Goal: Task Accomplishment & Management: Use online tool/utility

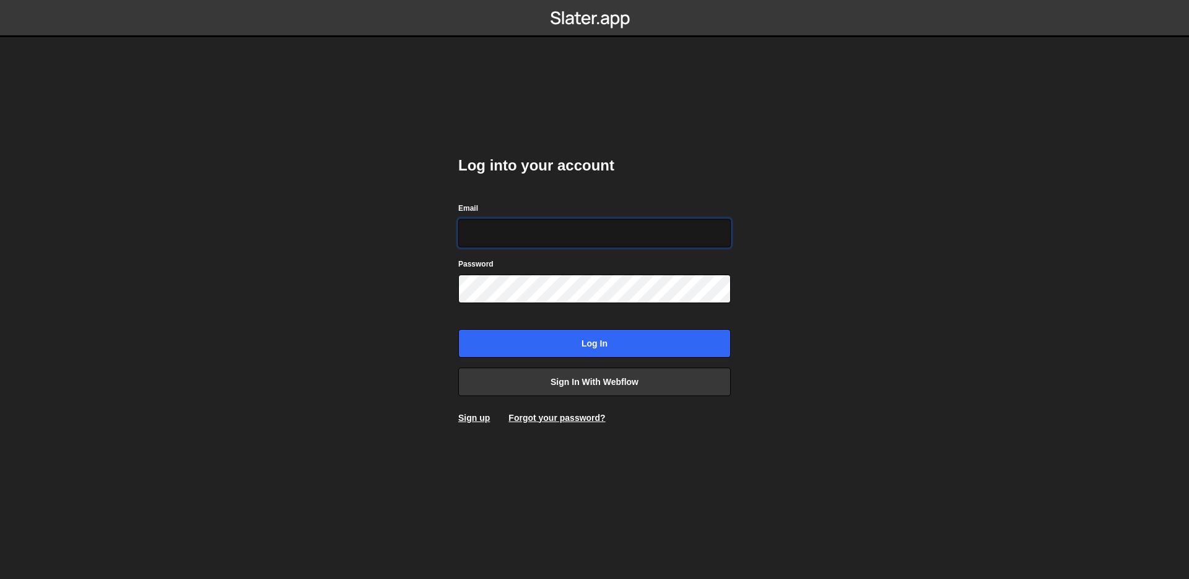
type input "weslley.deve@gmail.com"
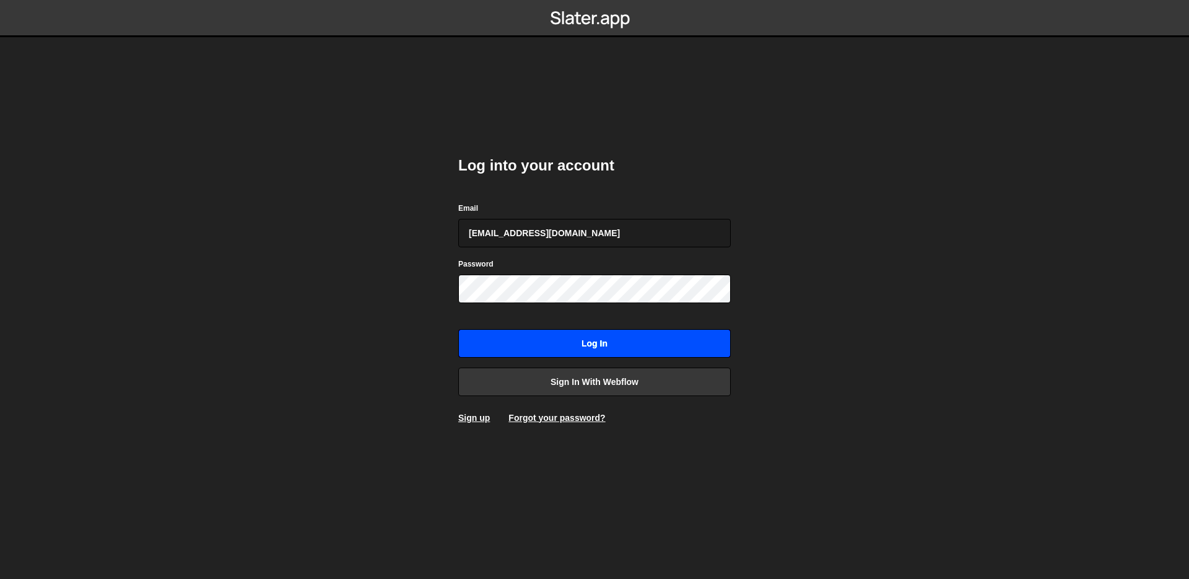
click at [590, 340] on input "Log in" at bounding box center [594, 343] width 273 height 28
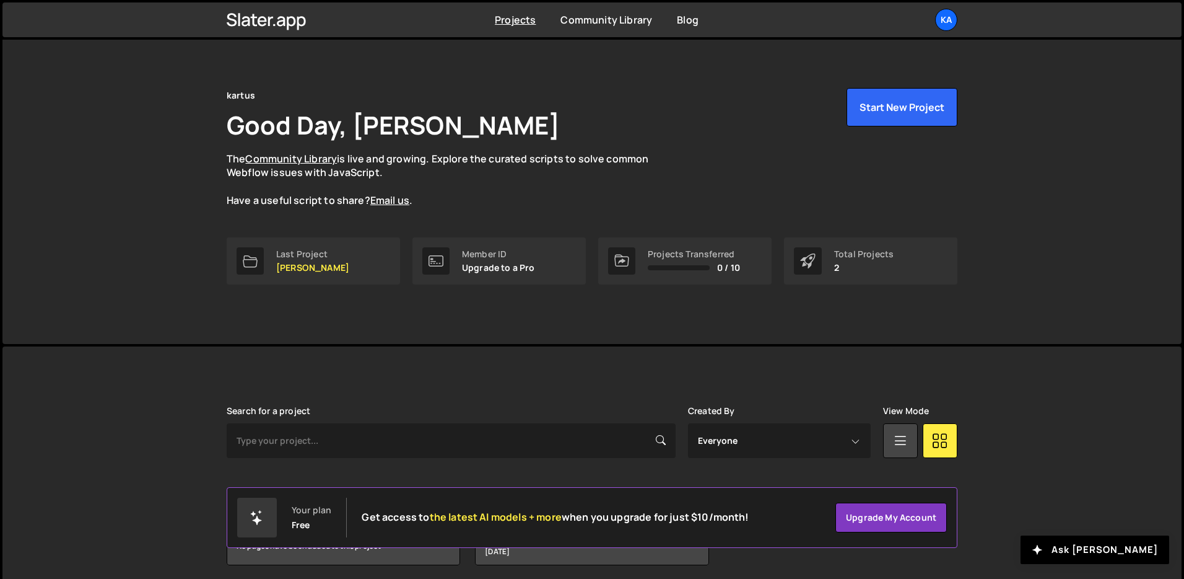
scroll to position [59, 0]
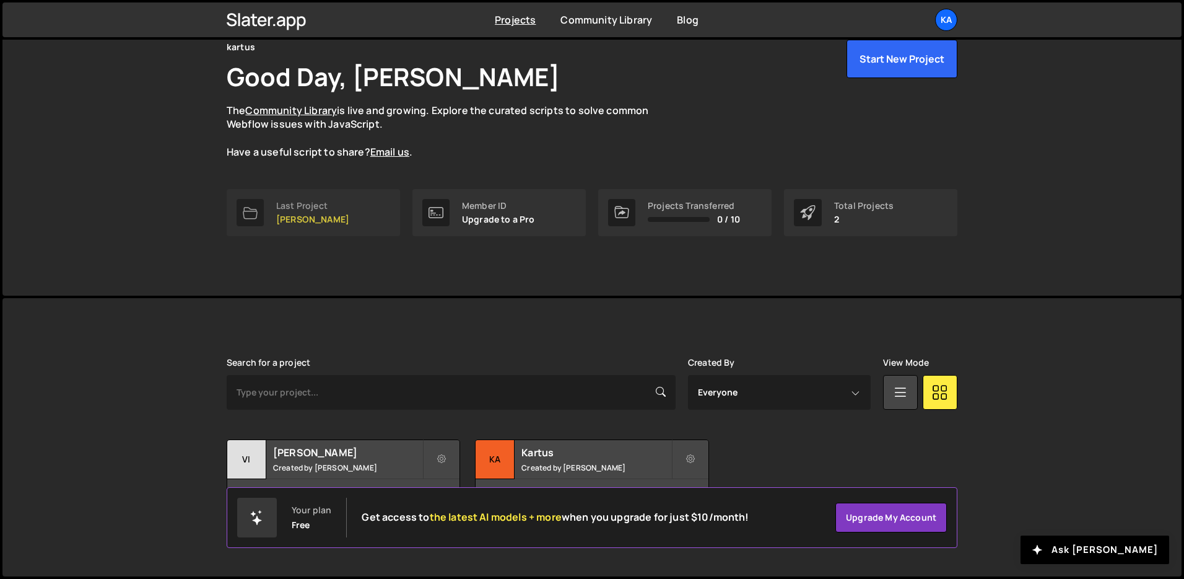
click at [290, 221] on p "[PERSON_NAME]" at bounding box center [312, 219] width 73 height 10
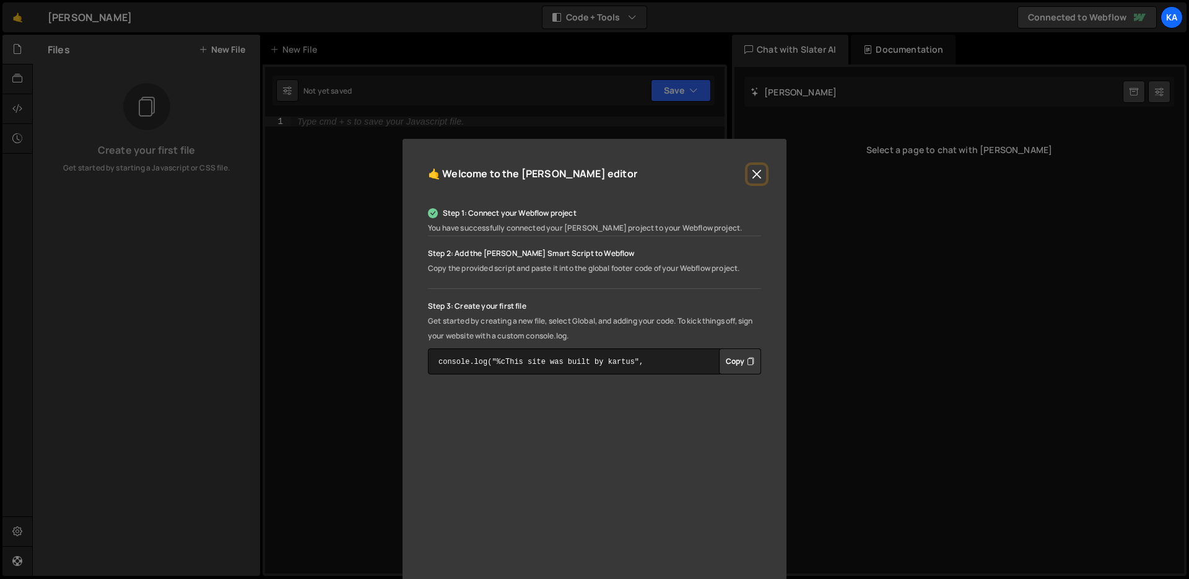
click at [756, 165] on button "Close" at bounding box center [757, 174] width 19 height 19
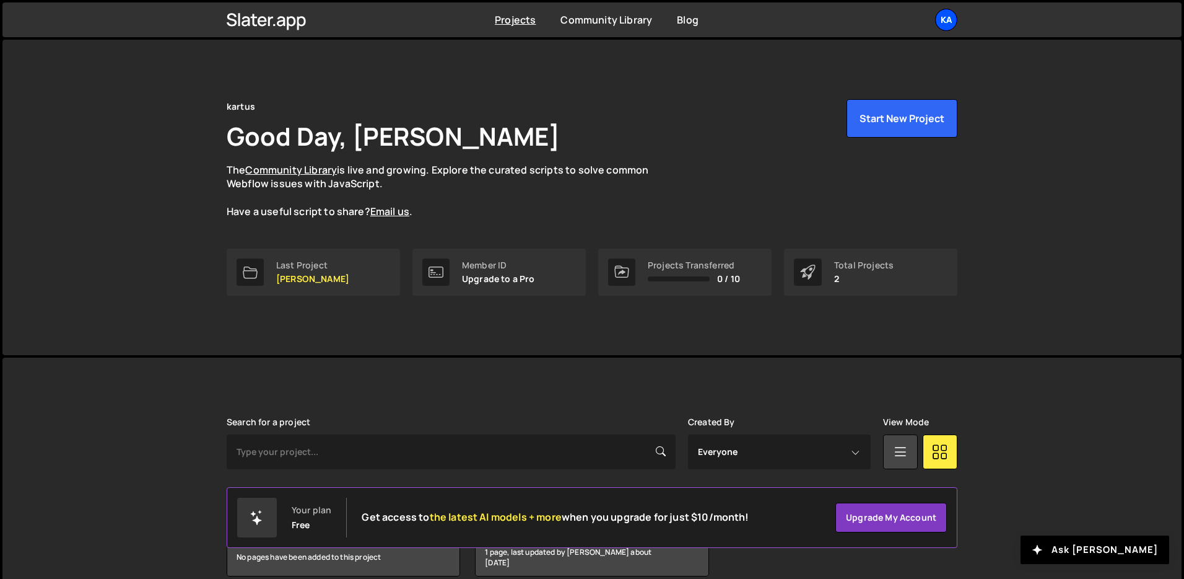
click at [952, 24] on div "ka" at bounding box center [946, 20] width 22 height 22
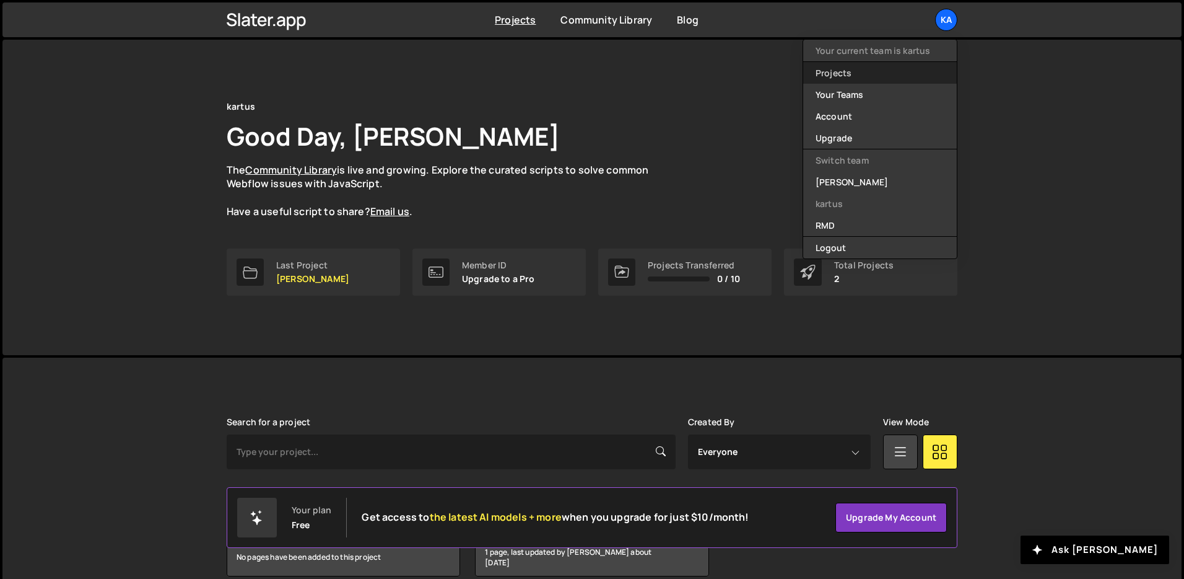
click at [888, 76] on link "Projects" at bounding box center [880, 73] width 154 height 22
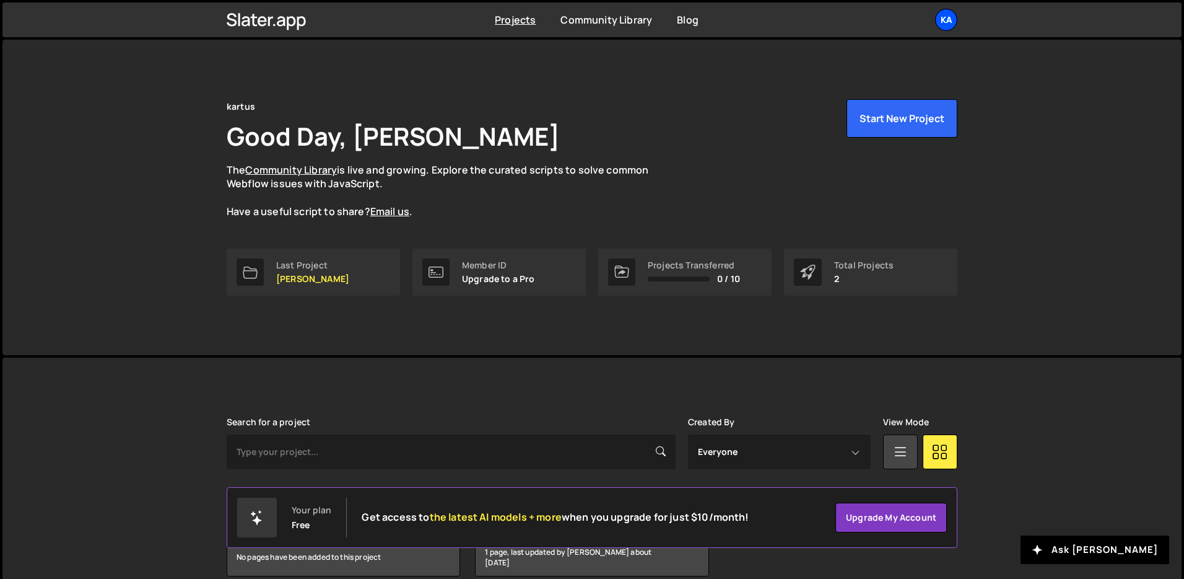
click at [948, 19] on div "ka" at bounding box center [946, 20] width 22 height 22
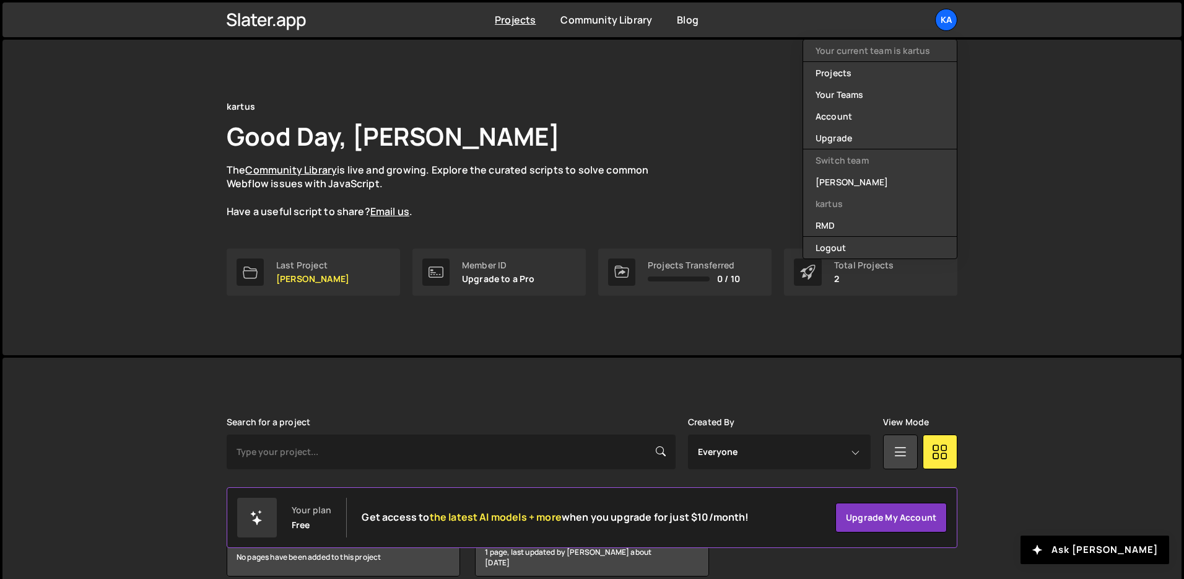
click at [693, 121] on div "kartus Good Day, Weslley Cabral The Community Library is live and growing. Expl…" at bounding box center [592, 159] width 731 height 120
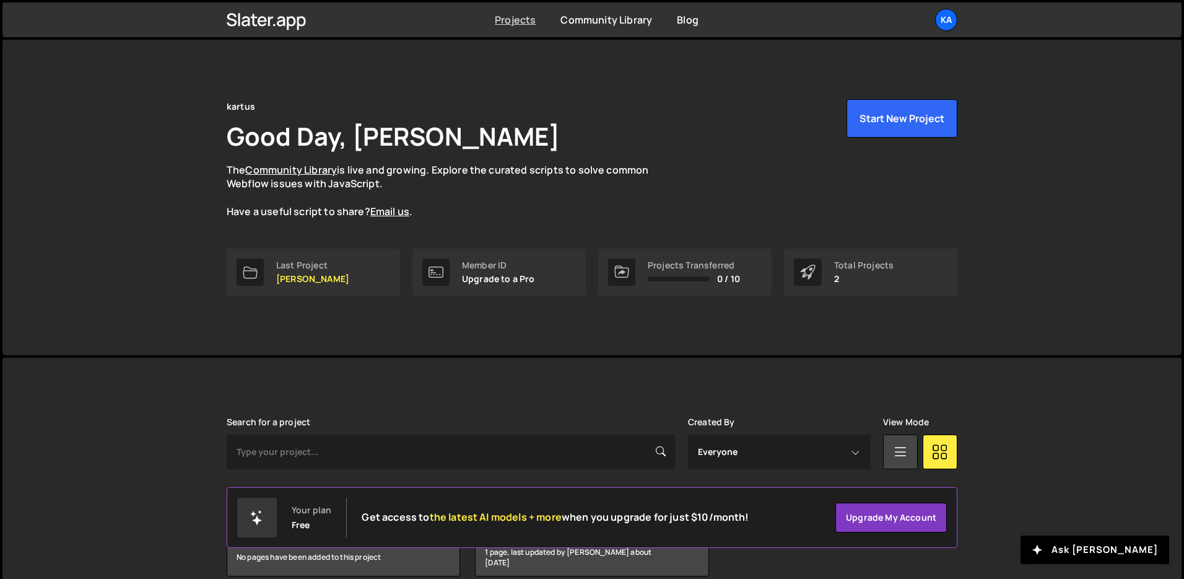
click at [513, 22] on link "Projects" at bounding box center [515, 20] width 41 height 14
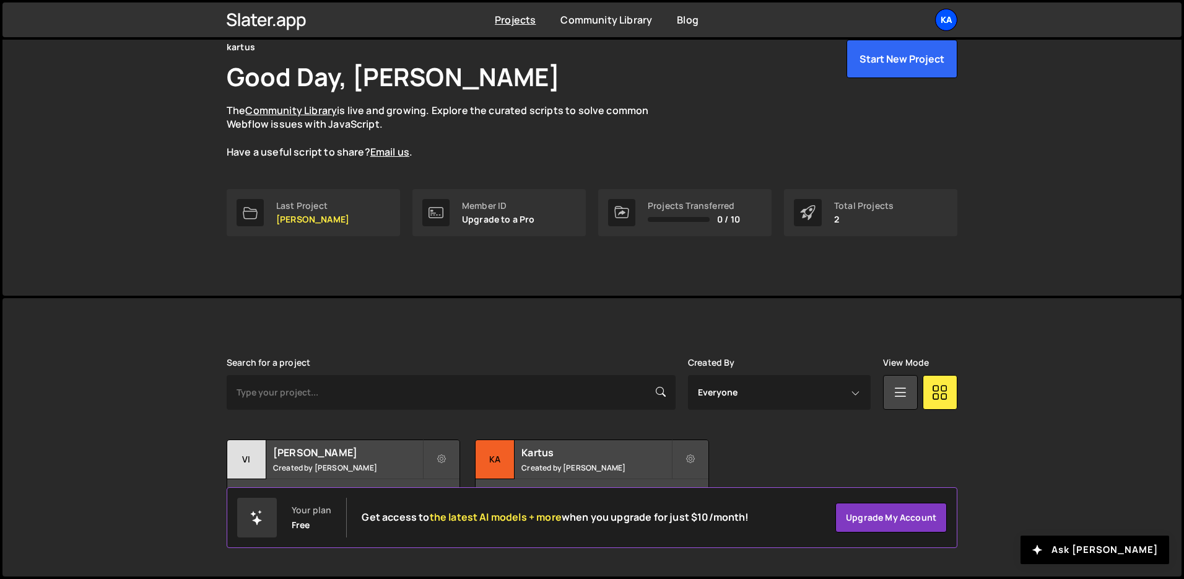
click at [945, 12] on div "ka" at bounding box center [946, 20] width 22 height 22
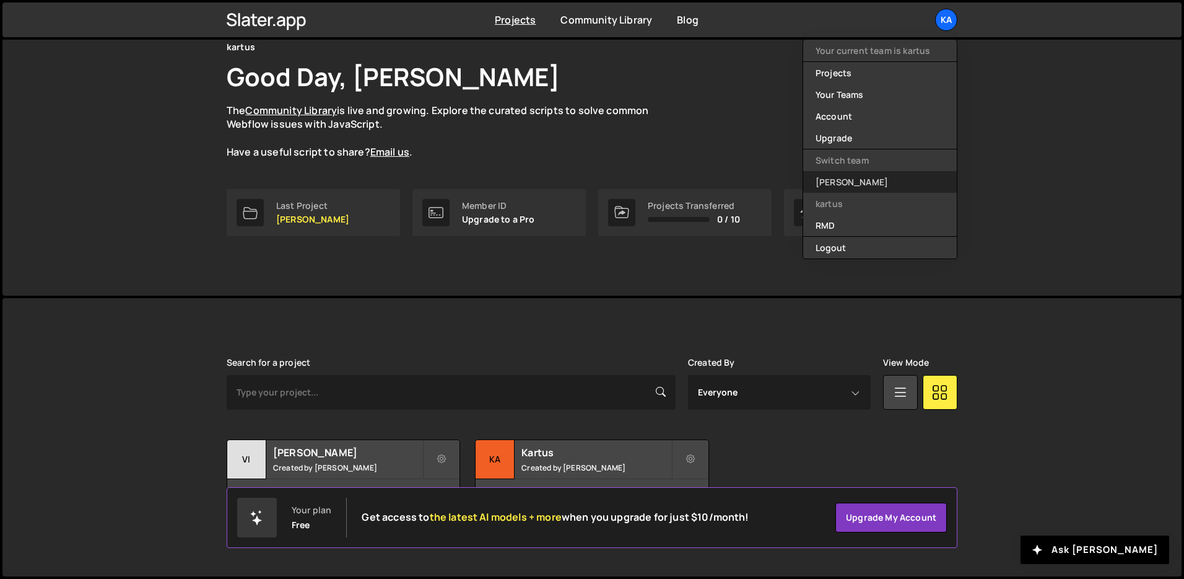
click at [834, 183] on link "[PERSON_NAME]" at bounding box center [880, 182] width 154 height 22
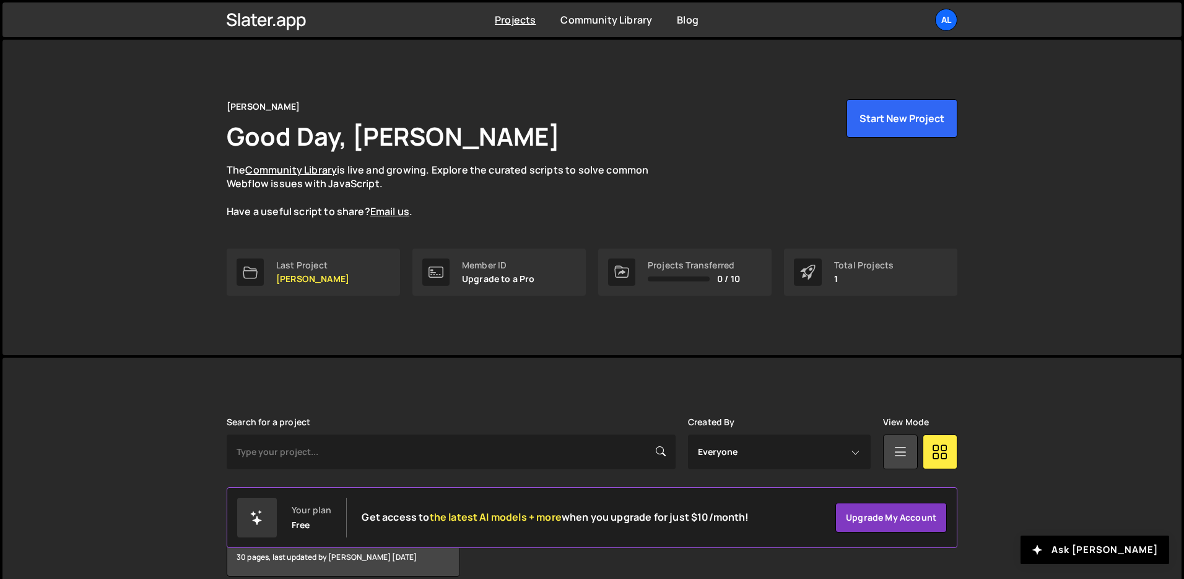
scroll to position [59, 0]
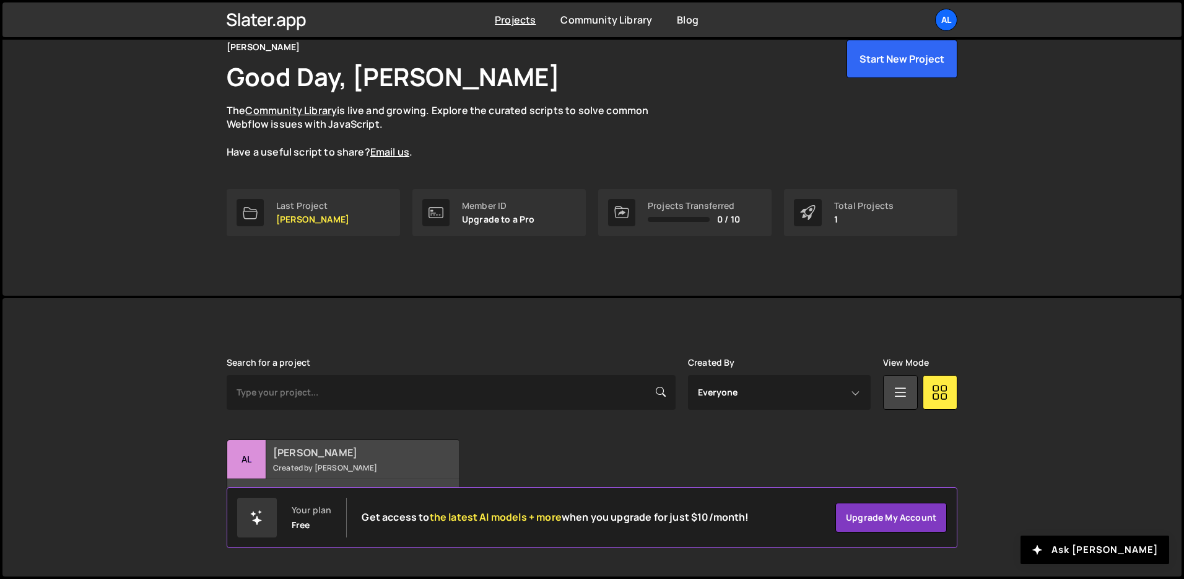
click at [348, 464] on small "Created by Rafael Machado" at bounding box center [347, 467] width 149 height 11
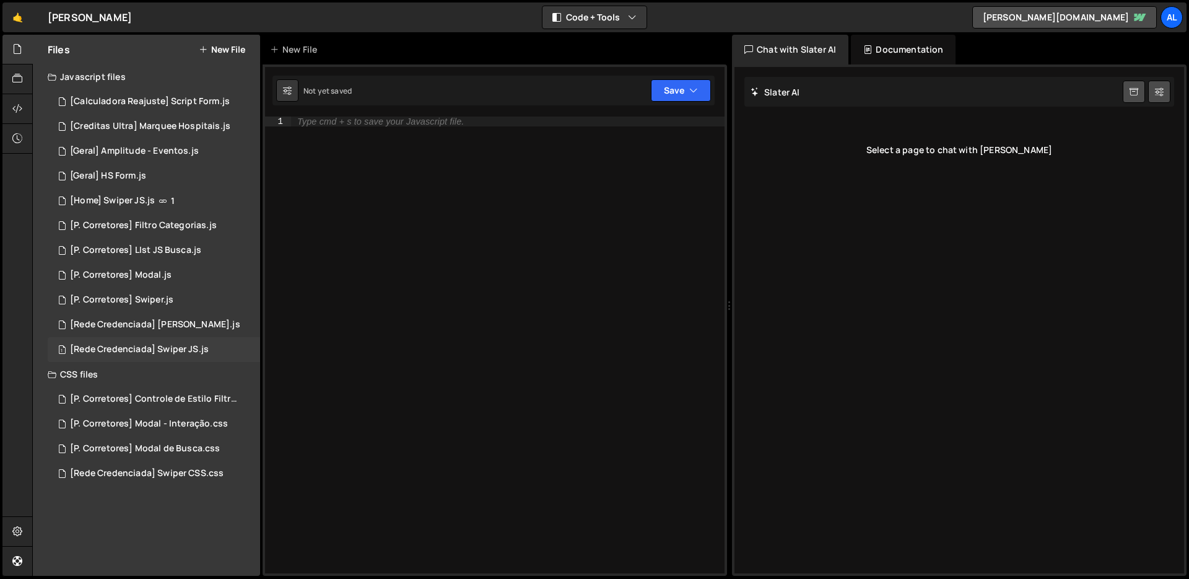
click at [164, 349] on div "[Rede Credenciada] Swiper JS.js" at bounding box center [139, 349] width 139 height 11
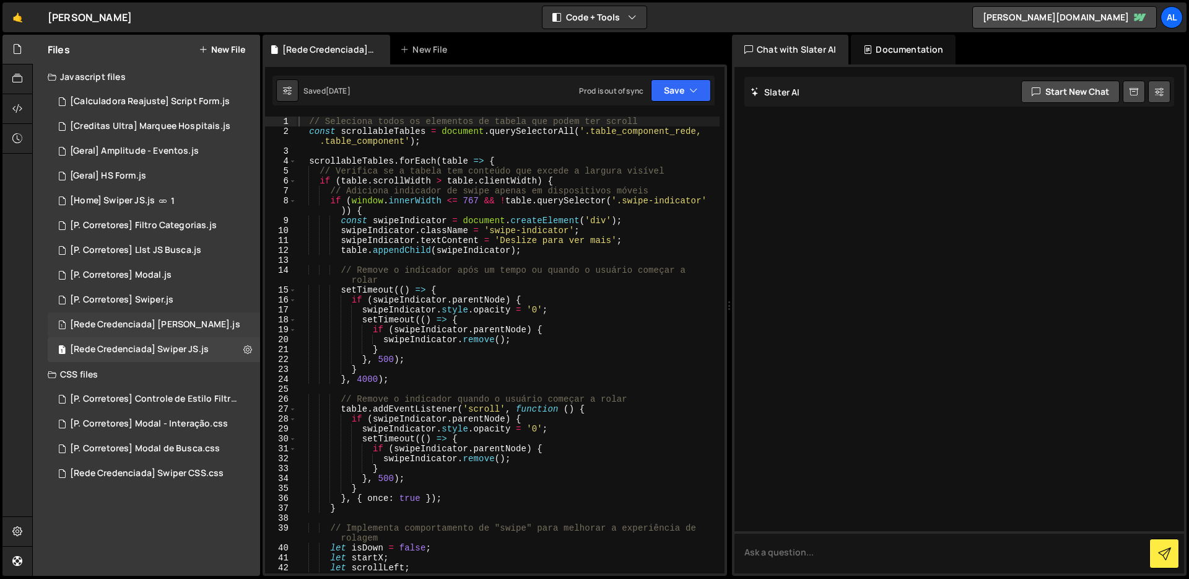
click at [194, 321] on div "[Rede Credenciada] Renderizar Dados.js" at bounding box center [155, 324] width 170 height 11
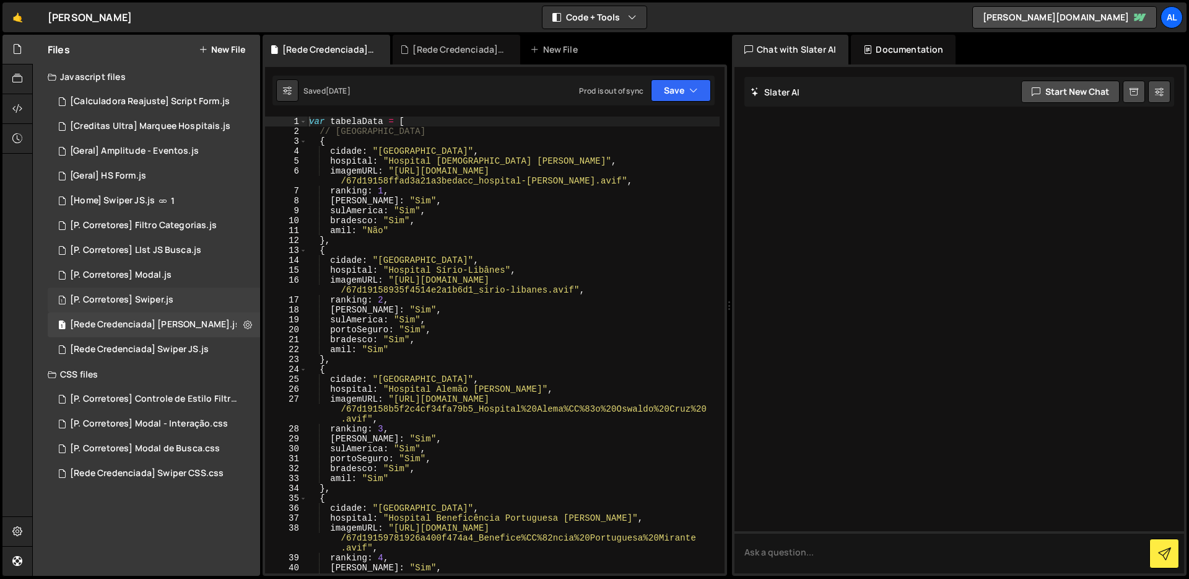
click at [133, 305] on div "1 [P. Corretores] Swiper.js 0" at bounding box center [154, 299] width 212 height 25
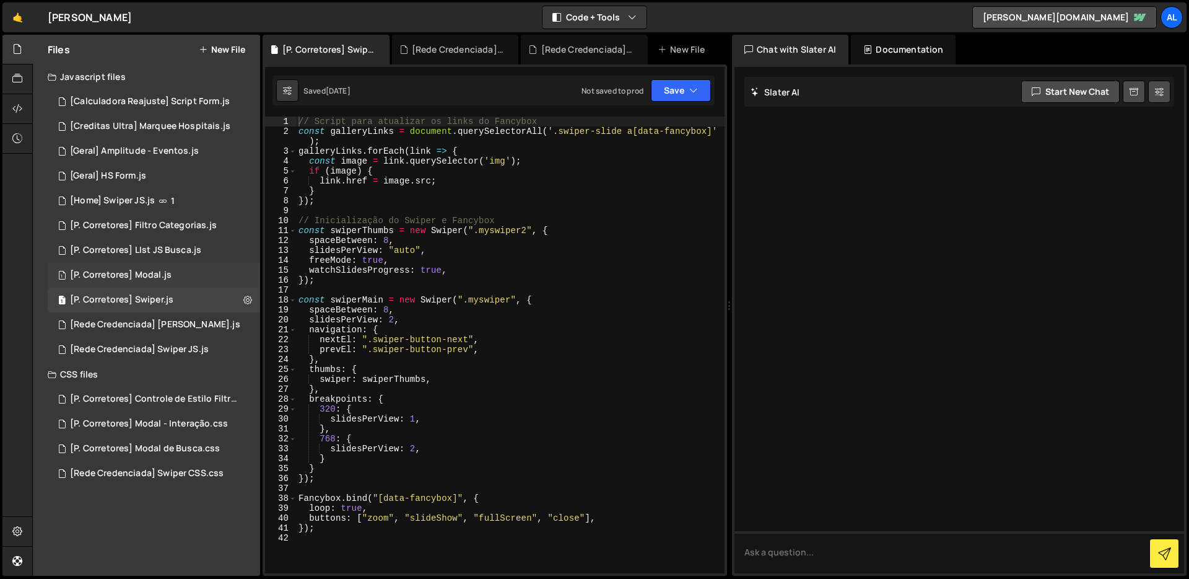
click at [186, 279] on div "1 [P. Corretores] Modal.js 0" at bounding box center [154, 275] width 212 height 25
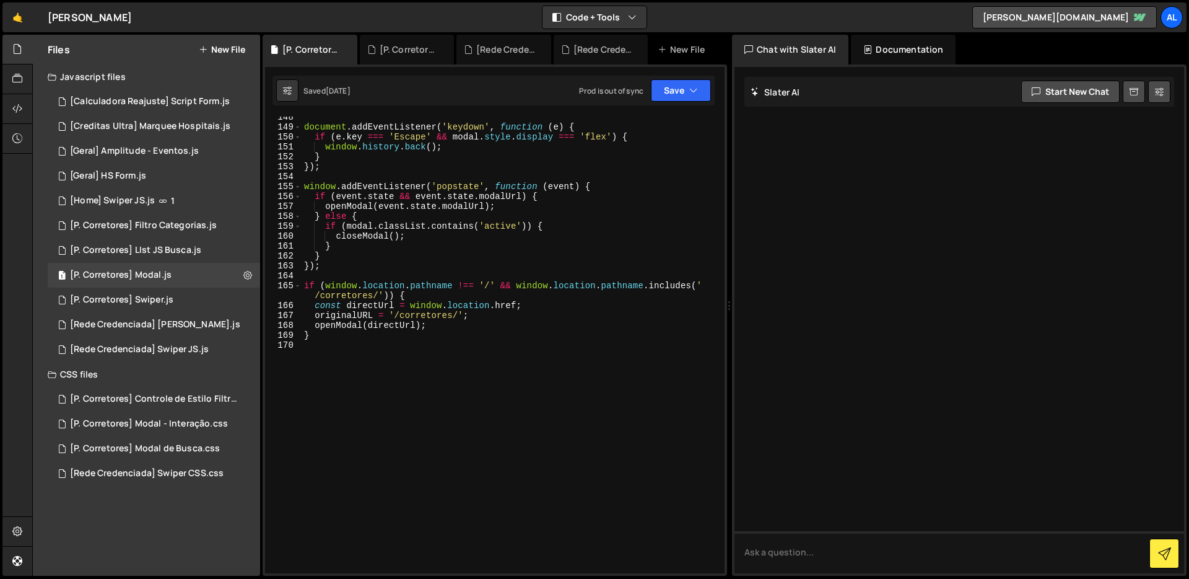
scroll to position [1296, 0]
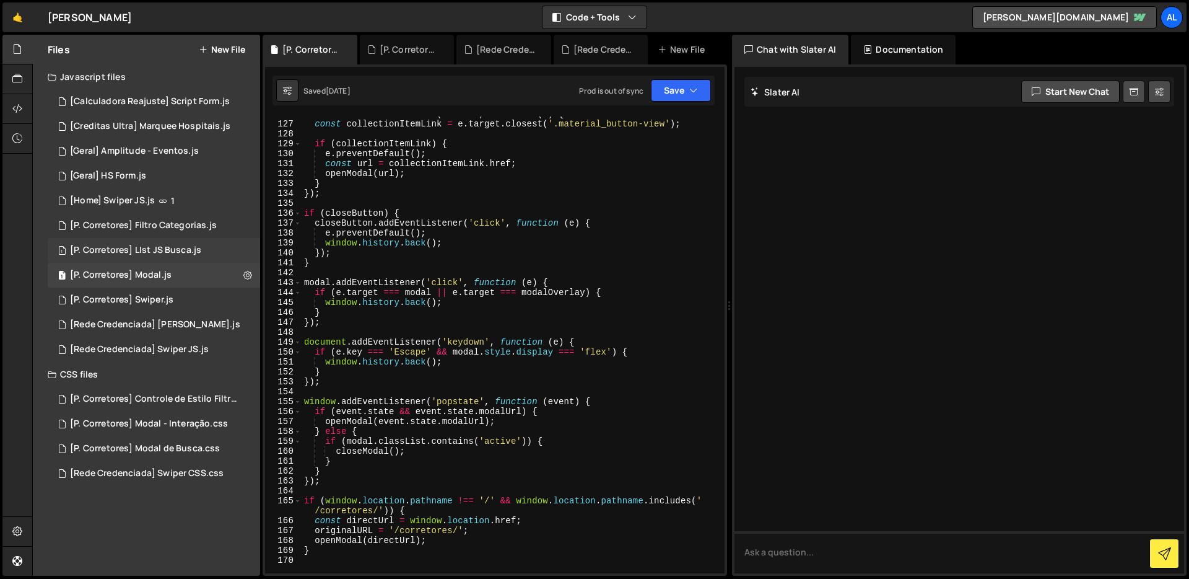
click at [198, 242] on div "1 [P. Corretores] LIst JS Busca.js 0" at bounding box center [154, 250] width 212 height 25
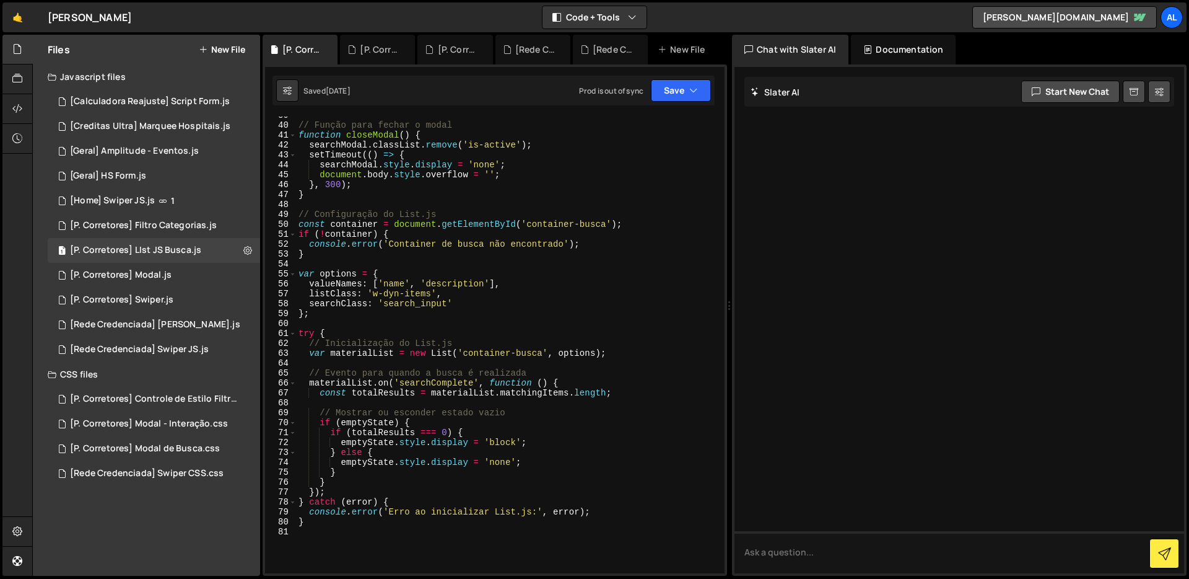
scroll to position [0, 0]
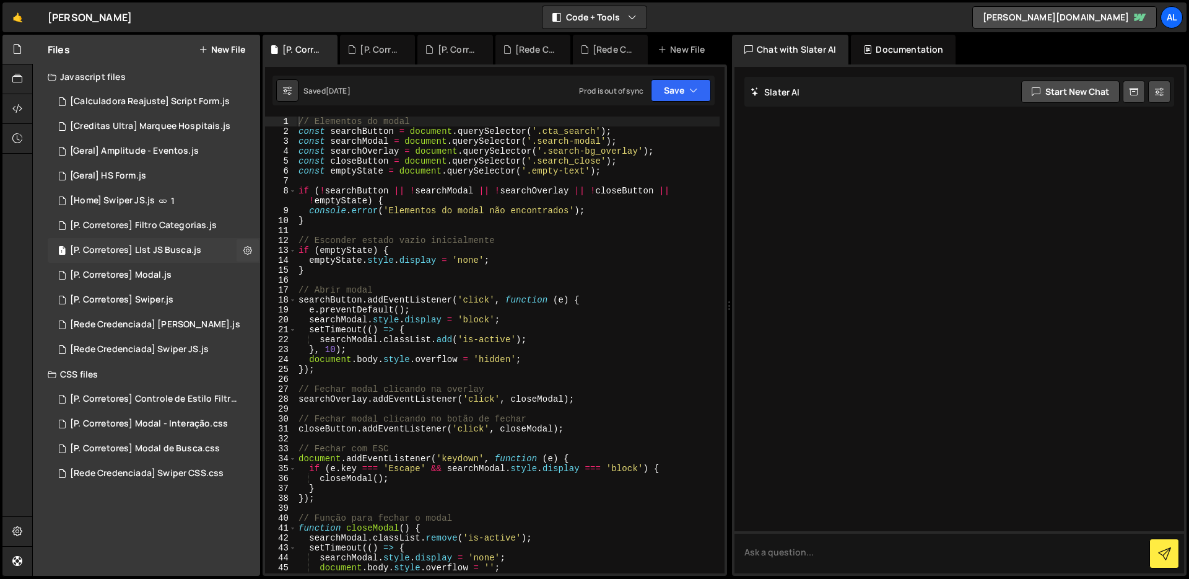
click at [147, 240] on div "1 [P. Corretores] LIst JS Busca.js 0" at bounding box center [154, 250] width 212 height 25
click at [155, 229] on div "[P. Corretores] Filtro Categorias.js" at bounding box center [143, 225] width 147 height 11
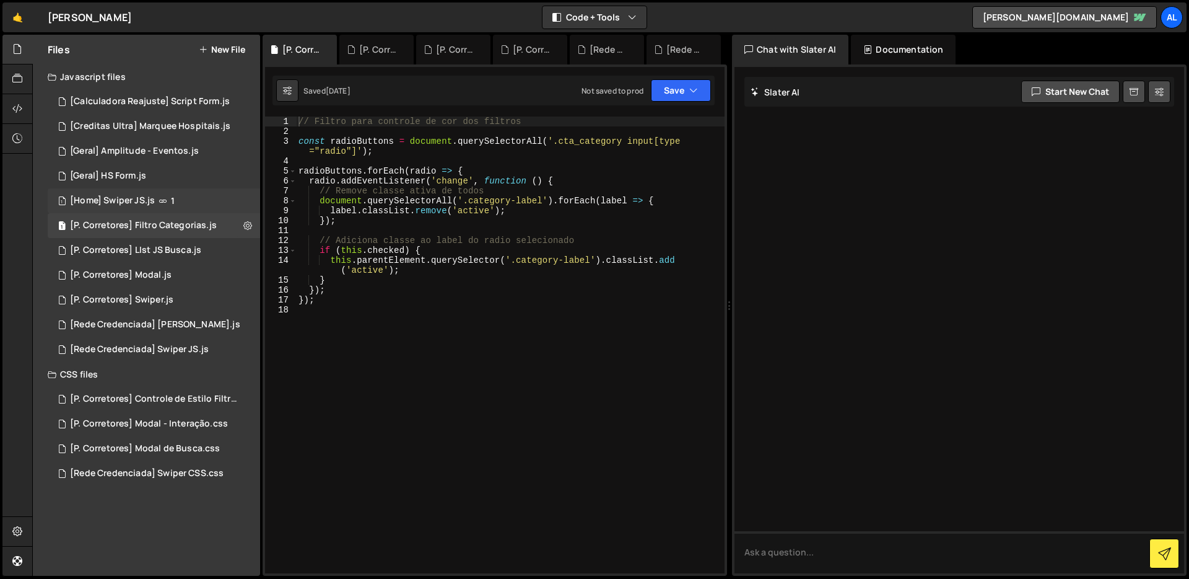
click at [159, 196] on icon at bounding box center [163, 201] width 9 height 10
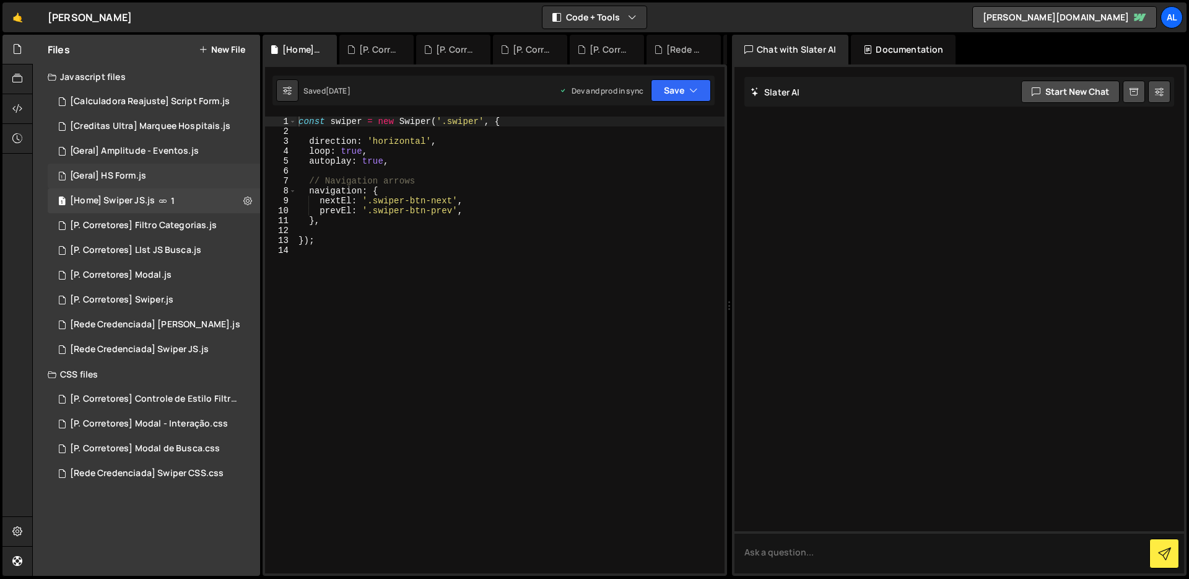
click at [160, 175] on div "1 [Geral] HS Form.js 0" at bounding box center [154, 176] width 212 height 25
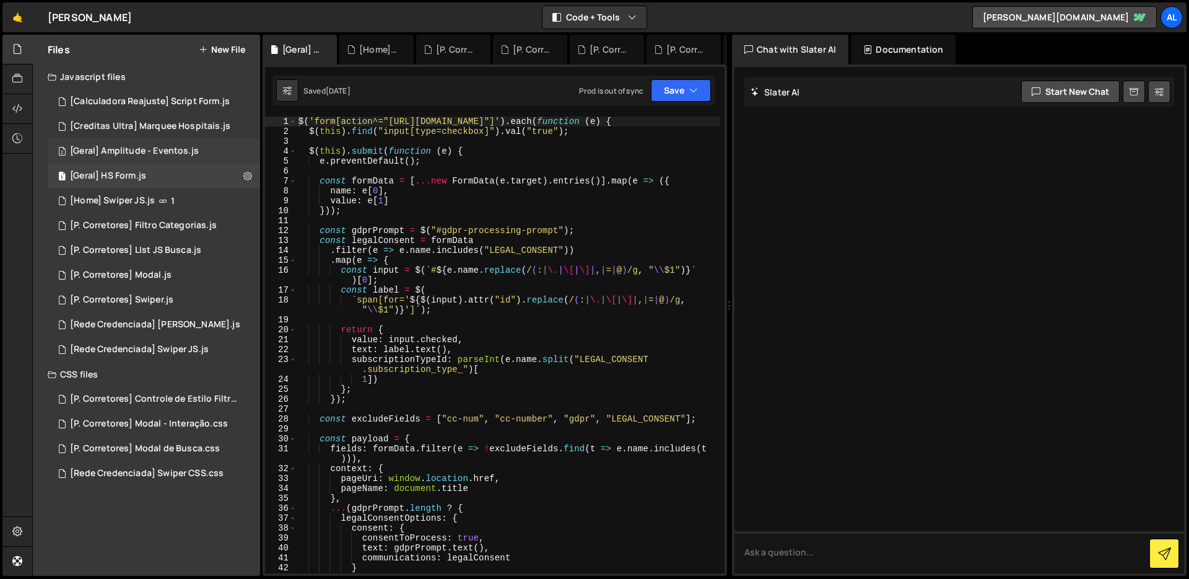
click at [152, 155] on div "[Geral] Amplitude - Eventos.js" at bounding box center [134, 151] width 129 height 11
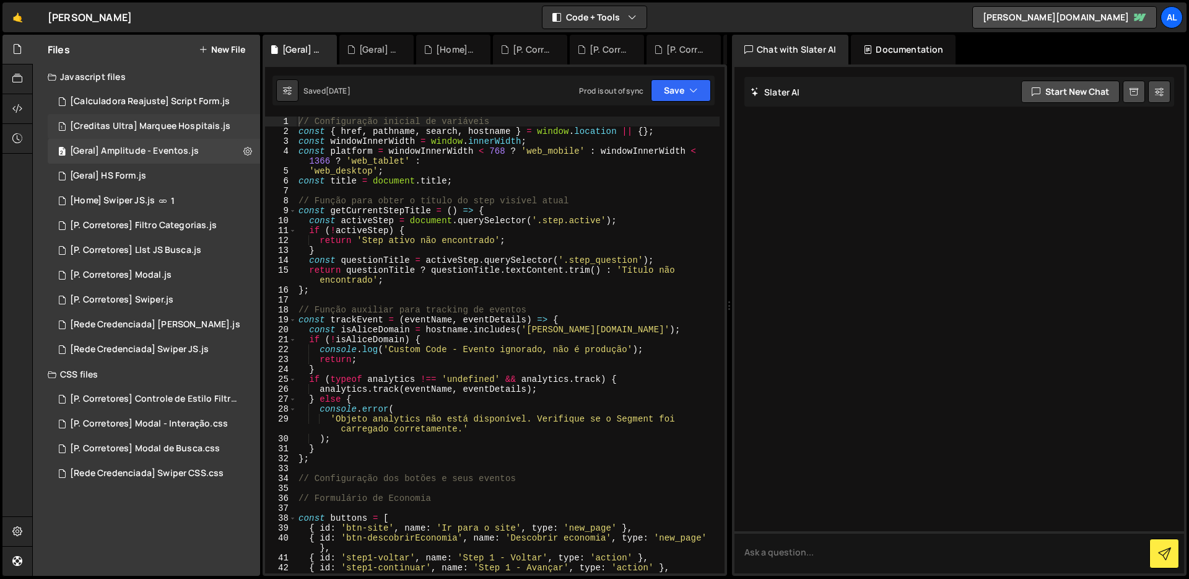
click at [203, 126] on div "[Creditas Ultra] Marquee Hospitais.js" at bounding box center [150, 126] width 160 height 11
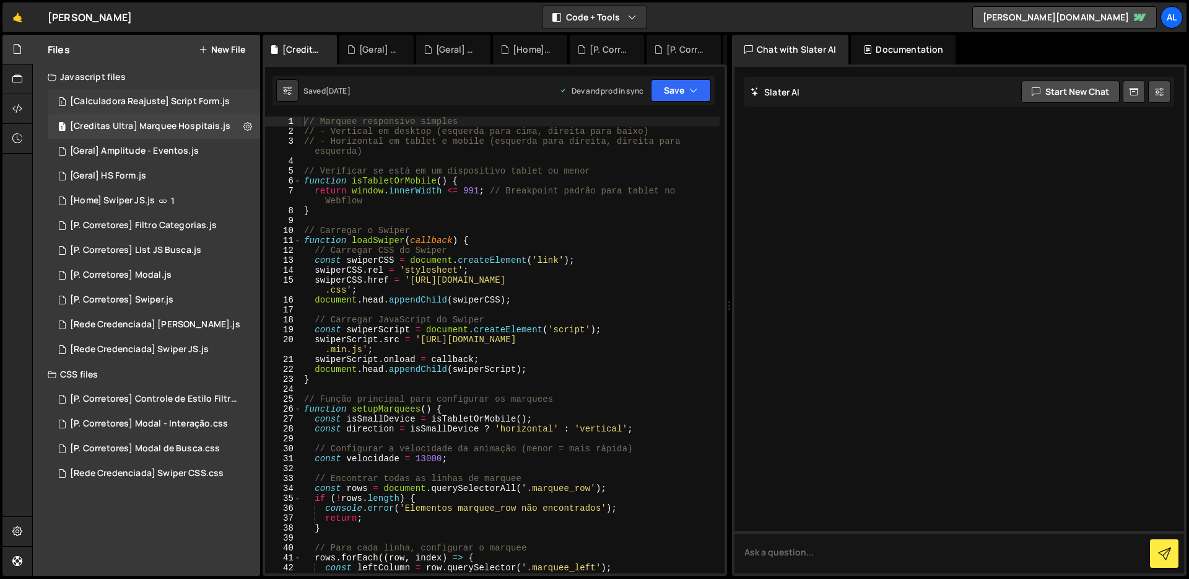
click at [199, 100] on div "[Calculadora Reajuste] Script Form.js" at bounding box center [150, 101] width 160 height 11
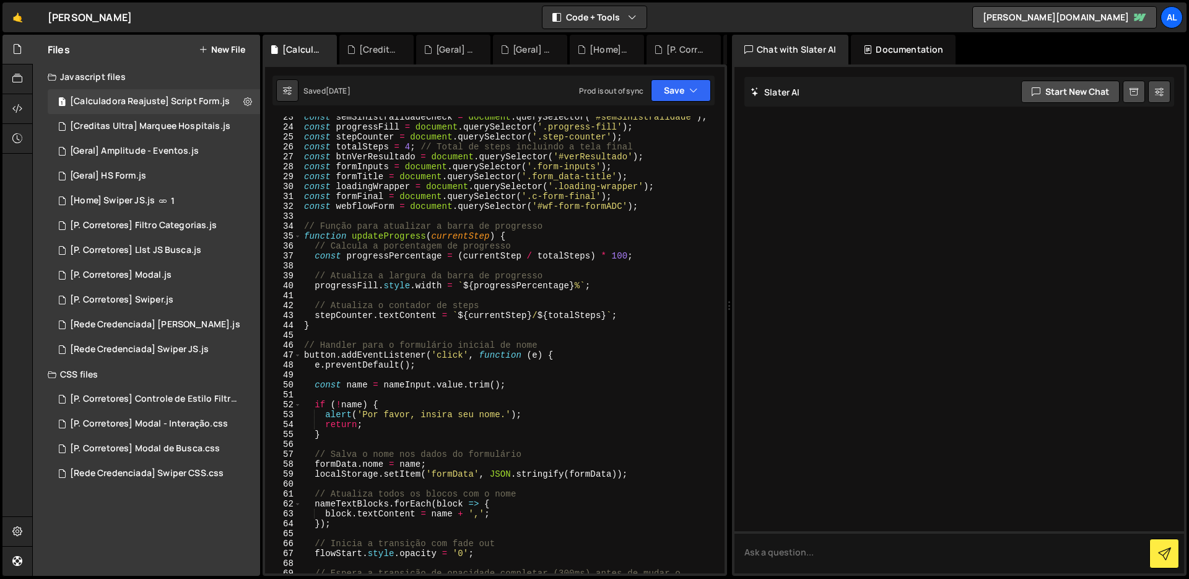
scroll to position [235, 0]
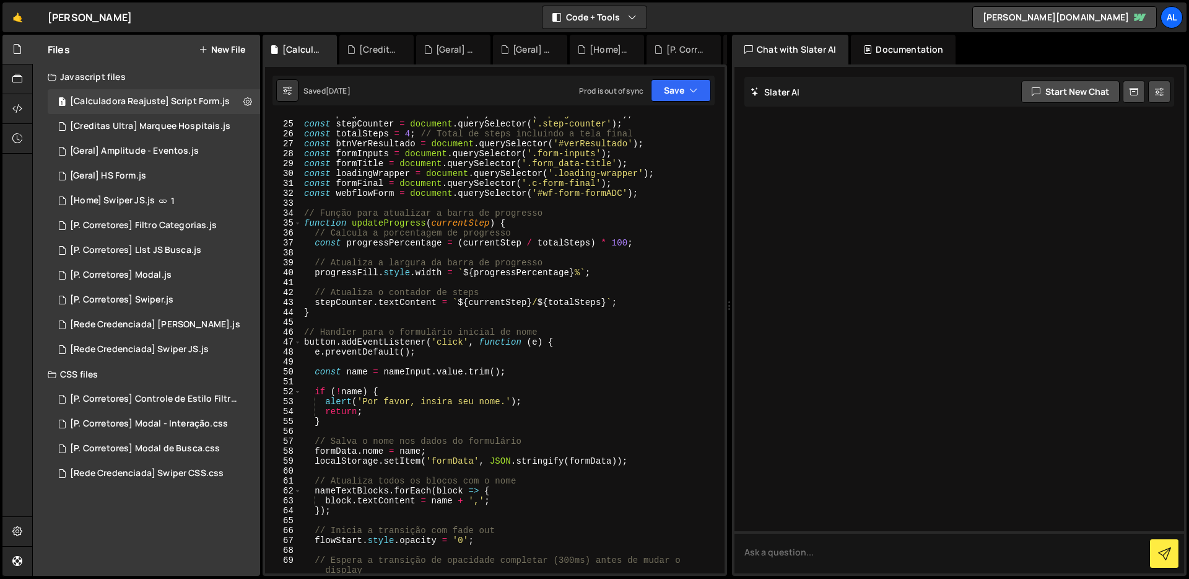
click at [390, 238] on div "const progressFill = document . querySelector ( '.progress-fill' ) ; const step…" at bounding box center [511, 347] width 418 height 476
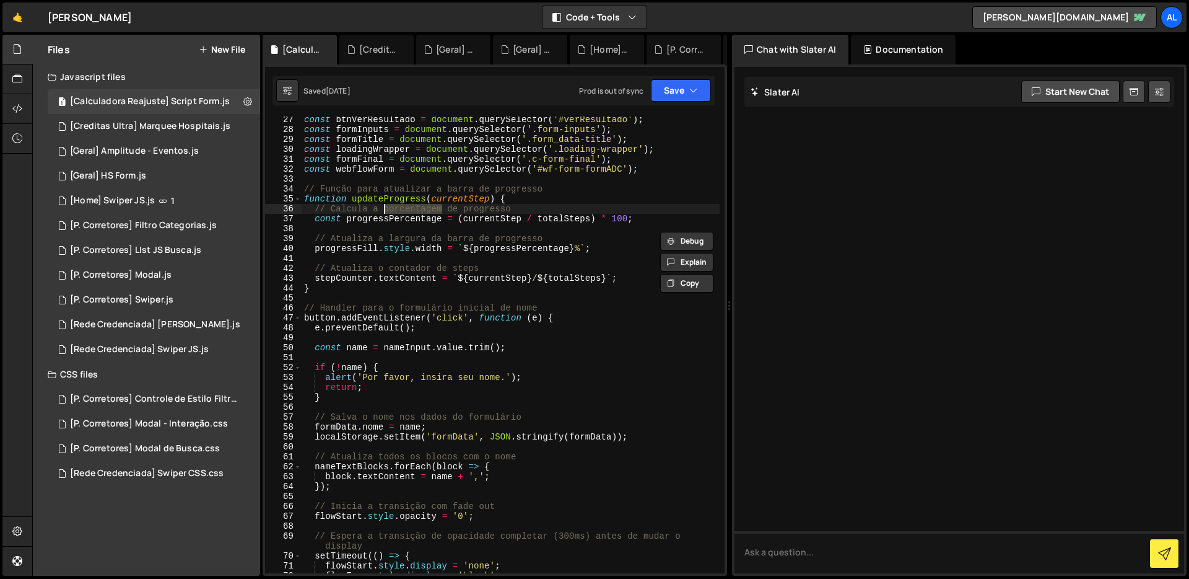
scroll to position [269, 0]
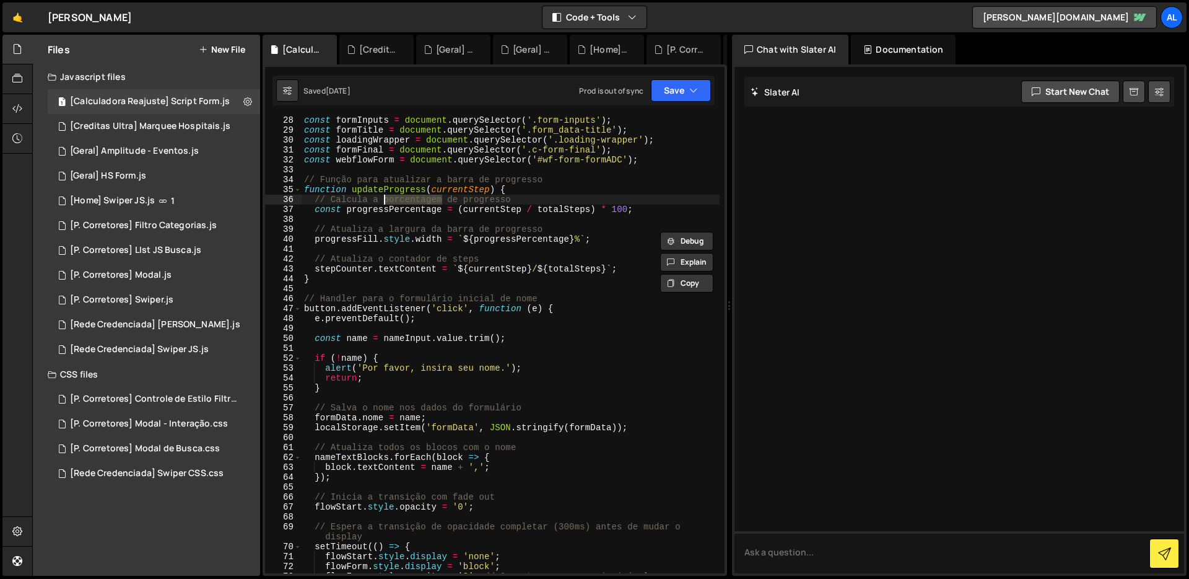
click at [397, 232] on div "const formInputs = document . querySelector ( '.form-inputs' ) ; const formTitl…" at bounding box center [511, 353] width 418 height 476
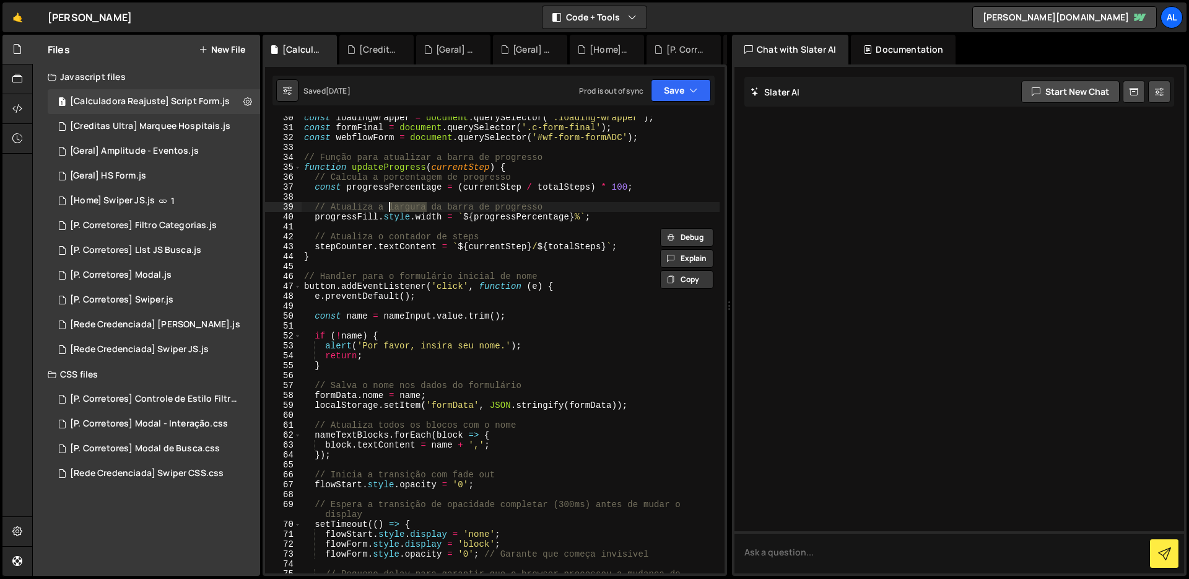
click at [397, 232] on div "const loadingWrapper = document . querySelector ( '.loading-wrapper' ) ; const …" at bounding box center [511, 356] width 418 height 486
type textarea "// Atualiza o contador de steps"
click at [397, 232] on div "const loadingWrapper = document . querySelector ( '.loading-wrapper' ) ; const …" at bounding box center [511, 356] width 418 height 486
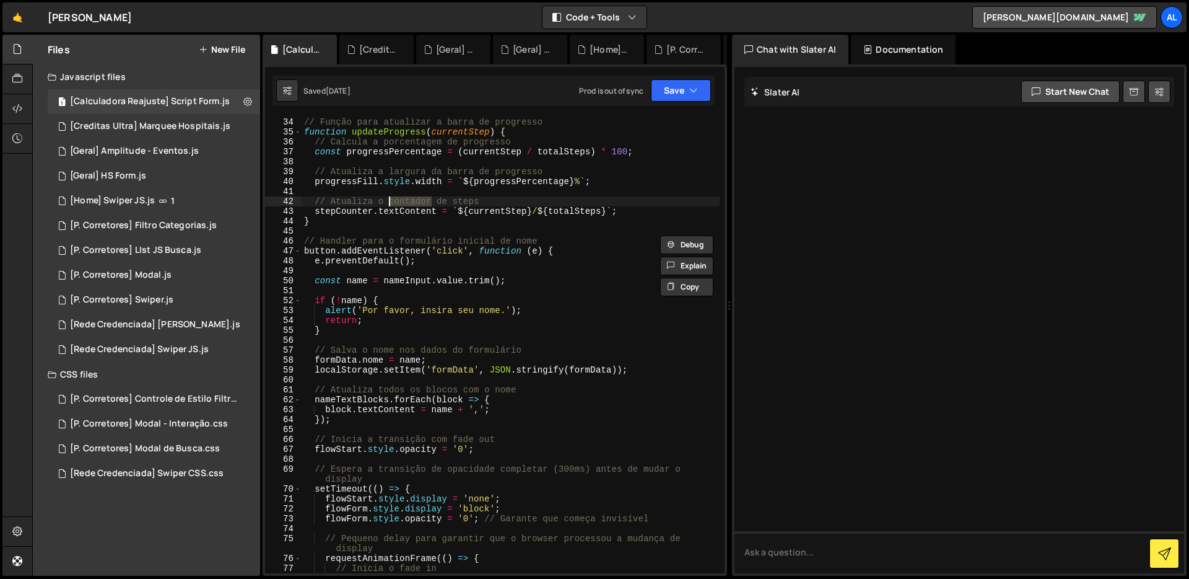
click at [397, 232] on div "// Função para atualizar a barra de progresso function updateProgress ( current…" at bounding box center [511, 345] width 418 height 476
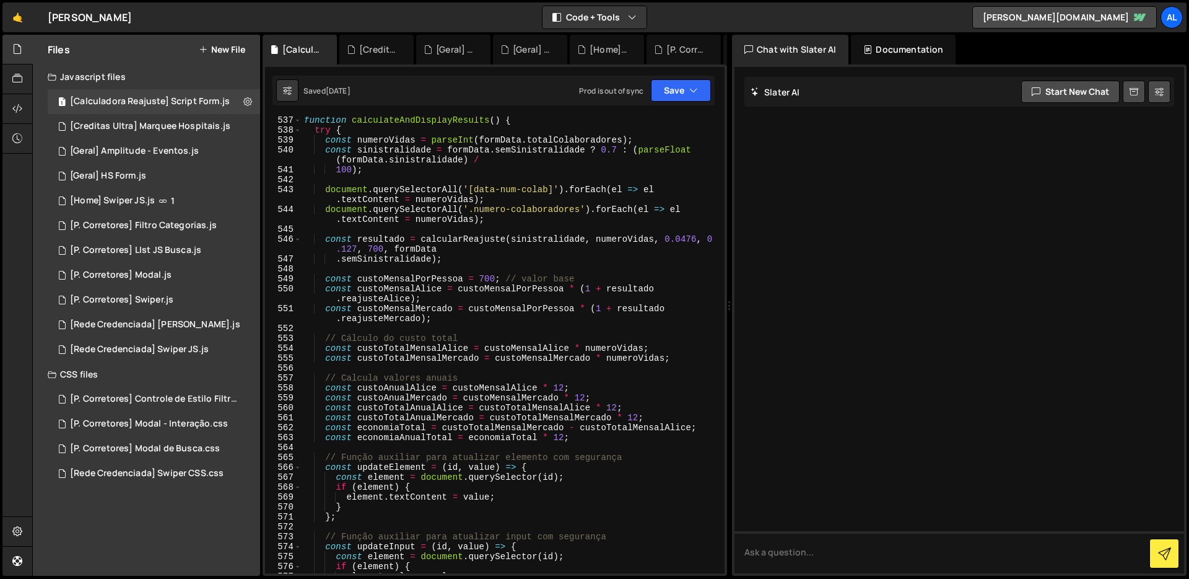
scroll to position [5627, 0]
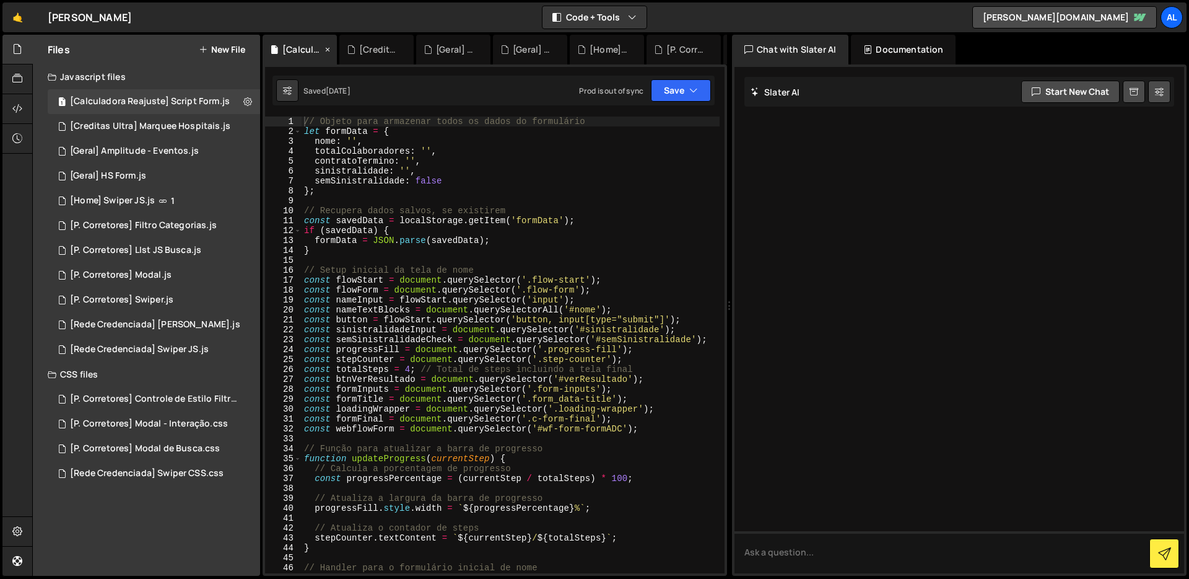
click at [299, 51] on div "[Calculadora Reajuste] Script Form.js" at bounding box center [302, 49] width 40 height 12
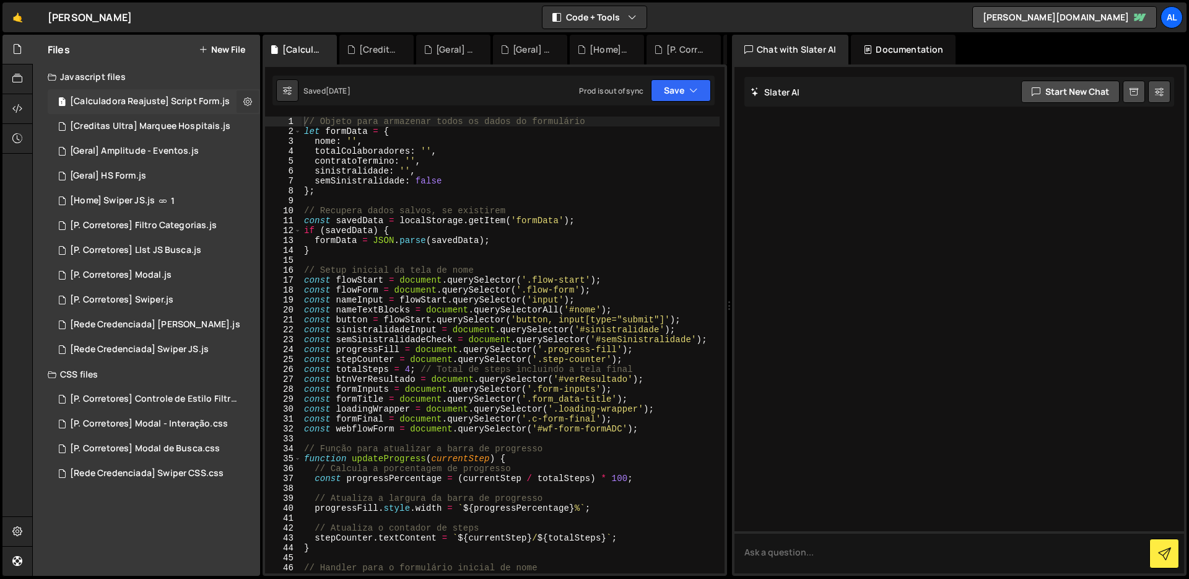
click at [257, 101] on button at bounding box center [248, 101] width 22 height 22
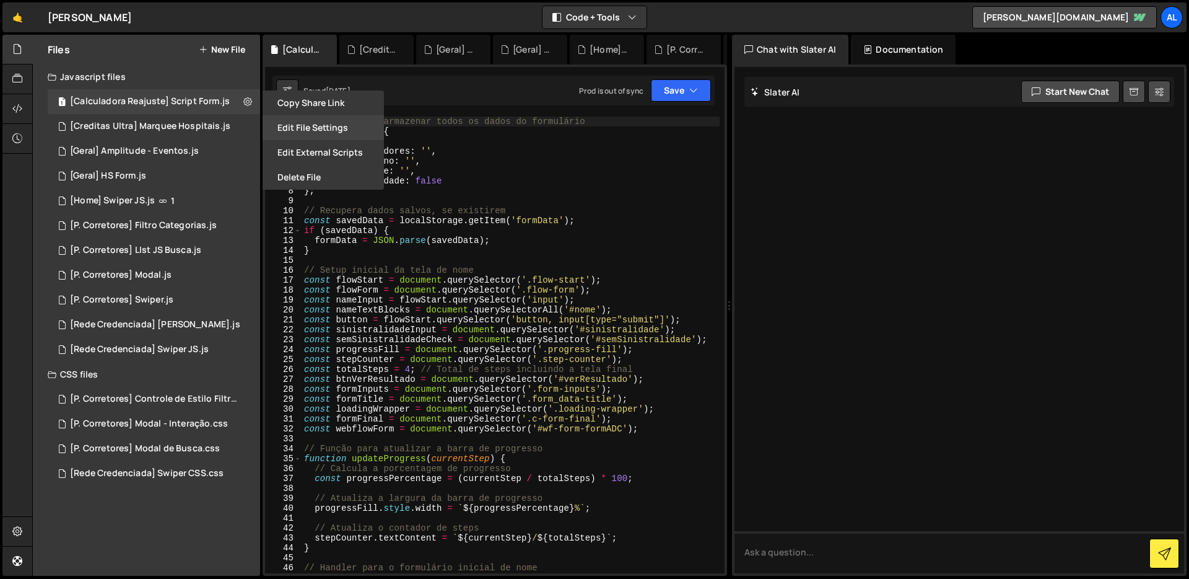
click at [321, 126] on button "Edit File Settings" at bounding box center [323, 127] width 121 height 25
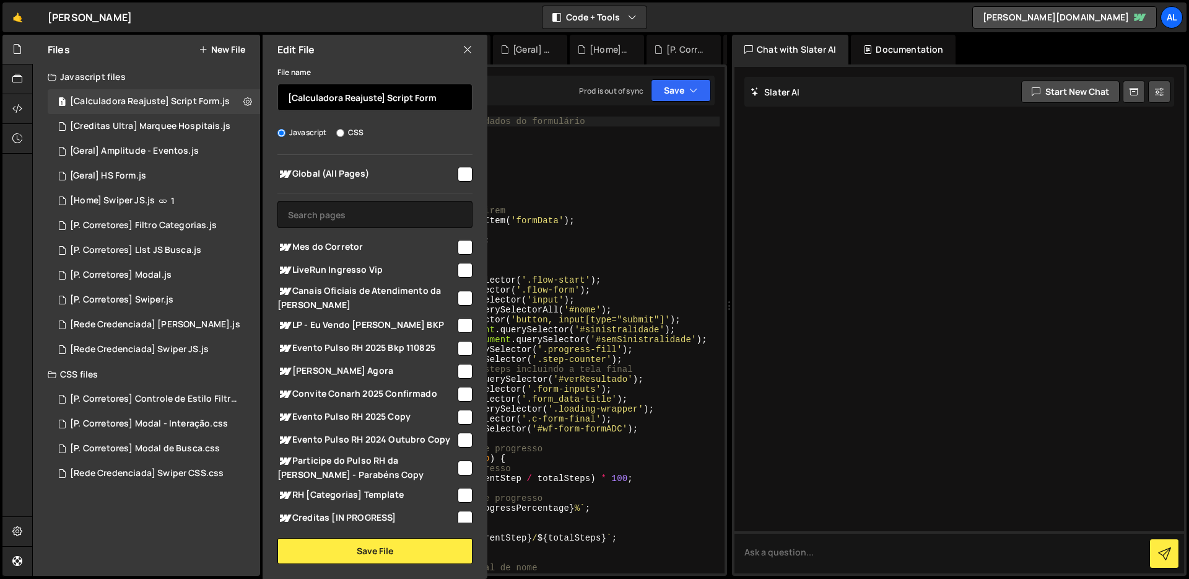
click at [364, 98] on input "[Calculadora Reajuste] Script Form" at bounding box center [374, 97] width 195 height 27
click at [468, 51] on icon at bounding box center [468, 50] width 10 height 14
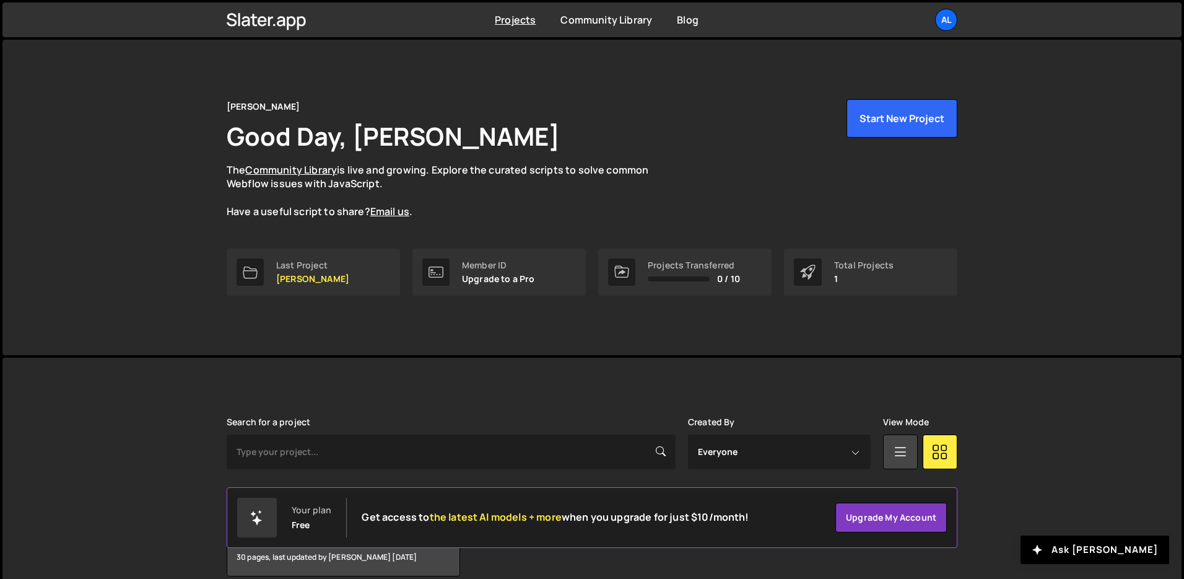
scroll to position [59, 0]
